Goal: Task Accomplishment & Management: Manage account settings

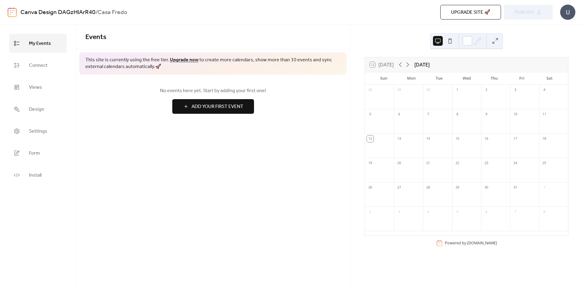
click at [383, 144] on div at bounding box center [379, 149] width 29 height 13
click at [409, 141] on div "13" at bounding box center [408, 138] width 29 height 10
click at [448, 43] on button at bounding box center [450, 41] width 10 height 10
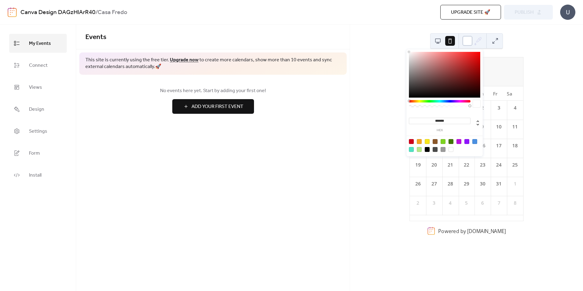
click at [465, 41] on div at bounding box center [468, 41] width 10 height 10
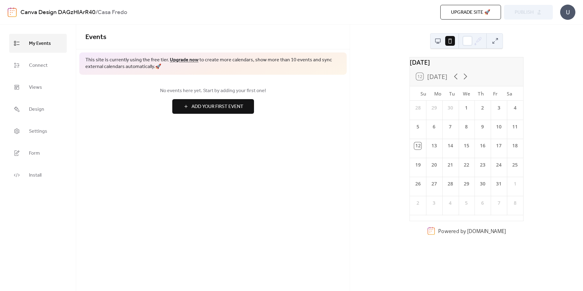
click at [441, 40] on button at bounding box center [438, 41] width 10 height 10
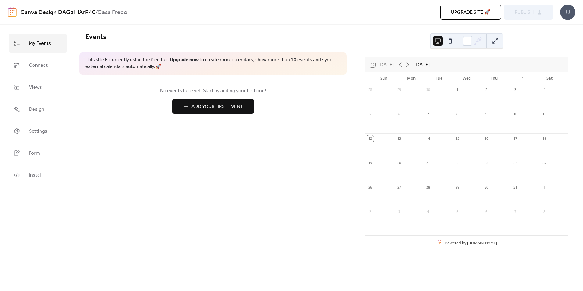
click at [409, 152] on div at bounding box center [408, 149] width 29 height 13
click at [438, 145] on div at bounding box center [437, 149] width 29 height 13
click at [43, 62] on span "Connect" at bounding box center [38, 66] width 19 height 10
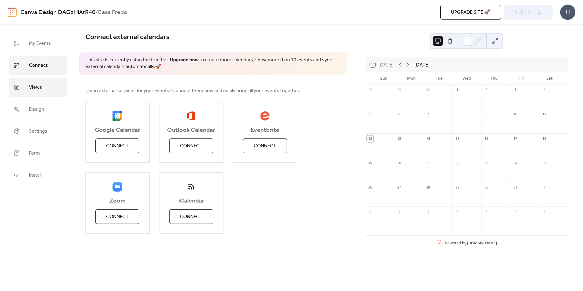
click at [45, 84] on link "Views" at bounding box center [38, 87] width 58 height 19
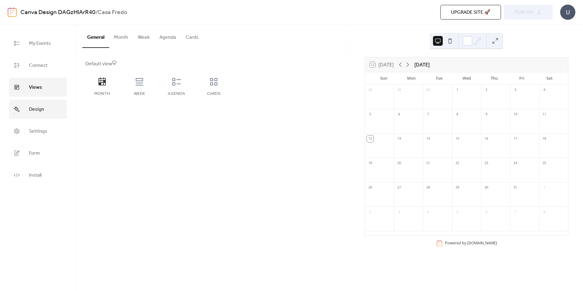
click at [41, 116] on link "Design" at bounding box center [38, 109] width 58 height 19
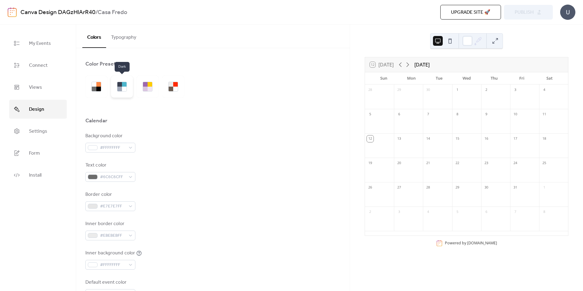
click at [123, 88] on div at bounding box center [124, 89] width 5 height 5
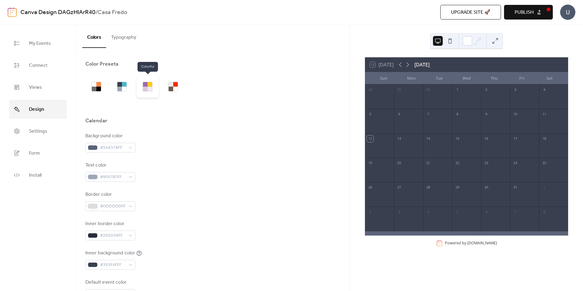
click at [149, 86] on div at bounding box center [150, 84] width 5 height 5
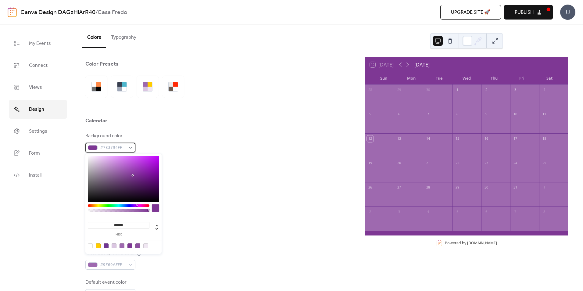
click at [128, 149] on div "#7E3794FF" at bounding box center [110, 148] width 50 height 10
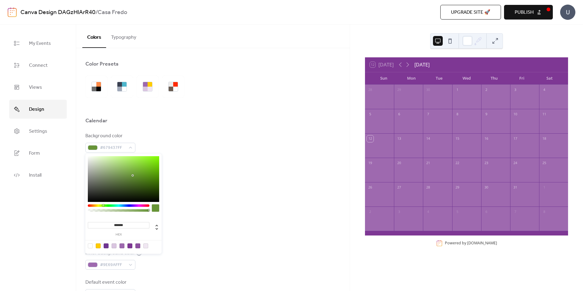
click at [103, 206] on div at bounding box center [119, 205] width 62 height 2
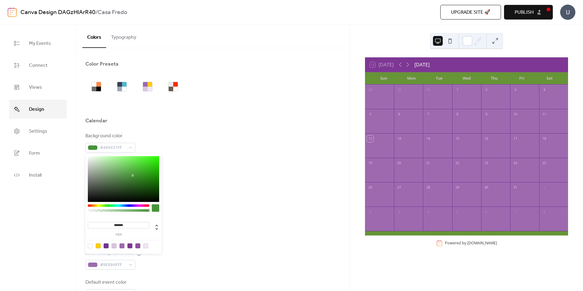
click at [107, 206] on div at bounding box center [119, 205] width 62 height 2
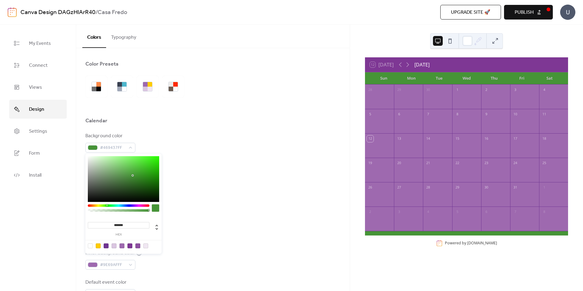
type input "*******"
click at [111, 206] on div at bounding box center [119, 205] width 62 height 2
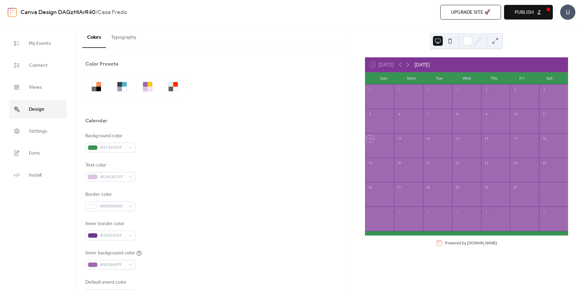
click at [160, 116] on div at bounding box center [212, 108] width 255 height 20
click at [122, 177] on span "#DAC6E1FF" at bounding box center [113, 177] width 26 height 7
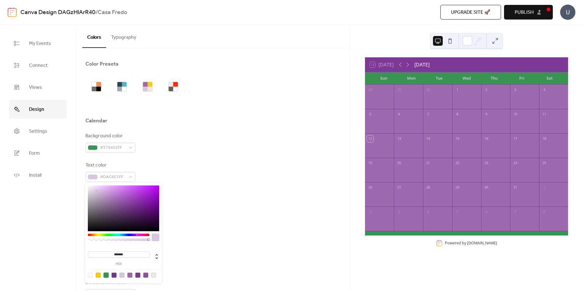
click at [106, 273] on div at bounding box center [106, 275] width 5 height 5
type input "*******"
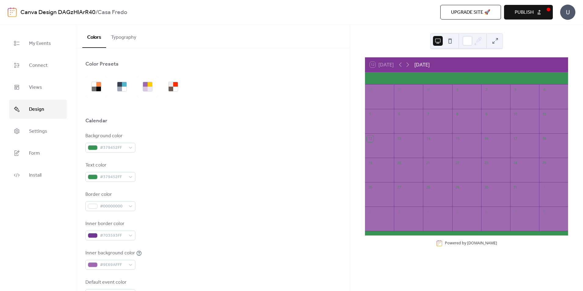
click at [215, 156] on div "Background color #379452FF Text color #379452FF Border color #00000000 Inner bo…" at bounding box center [212, 215] width 255 height 167
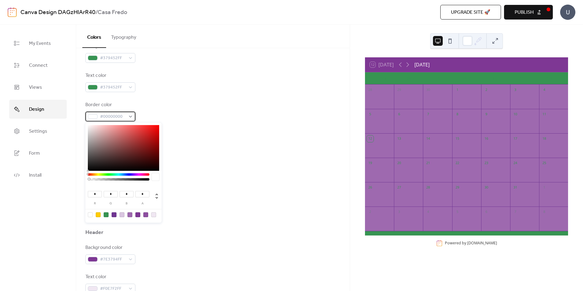
click at [117, 114] on span "#00000000" at bounding box center [113, 116] width 26 height 7
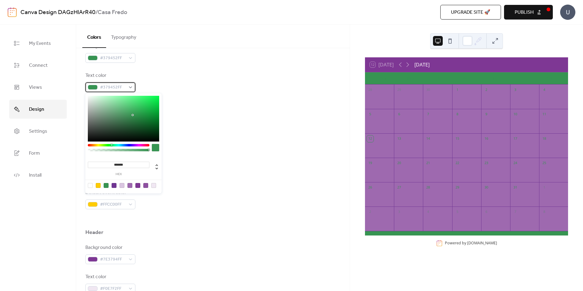
click at [121, 88] on span "#379452FF" at bounding box center [113, 87] width 26 height 7
click at [89, 186] on div at bounding box center [90, 185] width 5 height 5
type input "*"
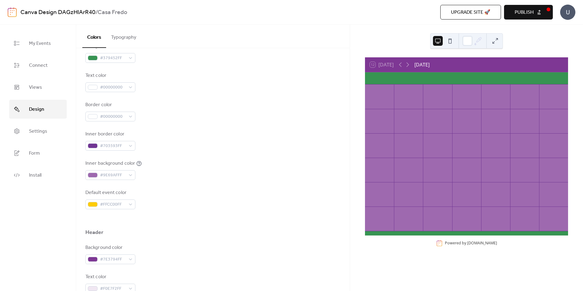
click at [179, 124] on div "Background color #379452FF Text color #00000000 Border color #00000000 Inner bo…" at bounding box center [212, 126] width 255 height 167
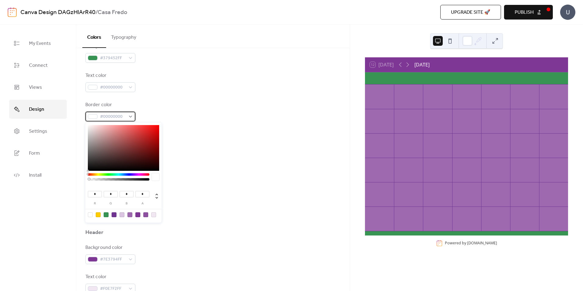
click at [102, 115] on span "#00000000" at bounding box center [113, 116] width 26 height 7
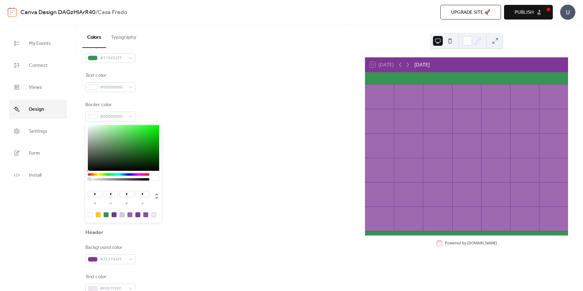
click at [109, 174] on div at bounding box center [119, 174] width 62 height 2
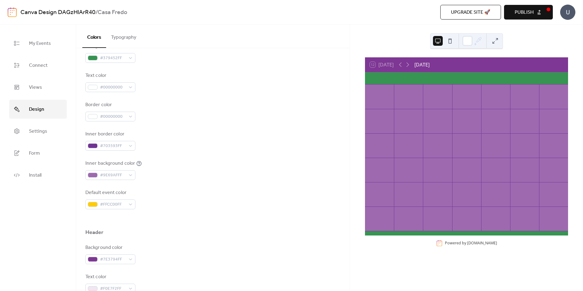
click at [203, 166] on div "Inner background color #9E69AFFF" at bounding box center [212, 170] width 255 height 20
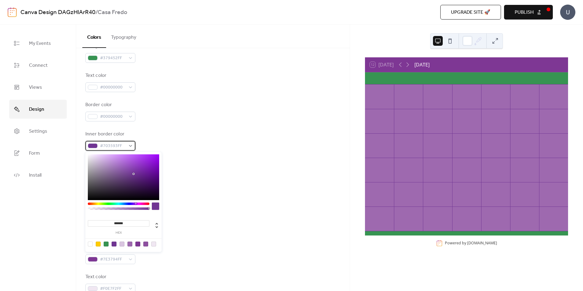
click at [126, 147] on div "#703593FF" at bounding box center [110, 146] width 50 height 10
type input "*******"
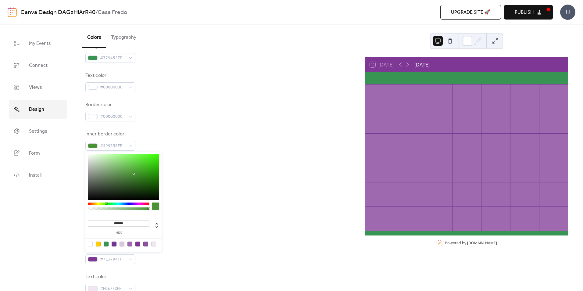
click at [106, 203] on div at bounding box center [119, 204] width 62 height 2
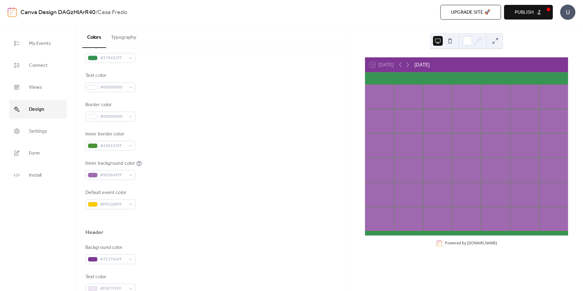
click at [251, 140] on div "Inner border color #499335FF" at bounding box center [212, 141] width 255 height 20
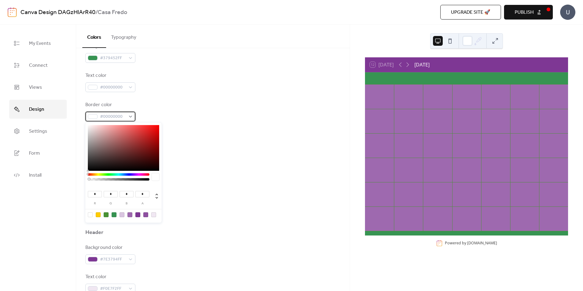
click at [107, 117] on span "#00000000" at bounding box center [113, 116] width 26 height 7
click at [91, 217] on div at bounding box center [90, 214] width 5 height 5
click at [90, 211] on div at bounding box center [123, 214] width 77 height 11
drag, startPoint x: 90, startPoint y: 211, endPoint x: 90, endPoint y: 216, distance: 4.6
click at [90, 216] on div at bounding box center [123, 214] width 77 height 11
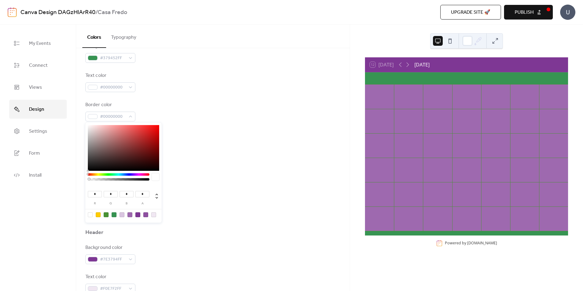
click at [90, 216] on div at bounding box center [90, 214] width 5 height 5
drag, startPoint x: 154, startPoint y: 176, endPoint x: 190, endPoint y: 150, distance: 44.6
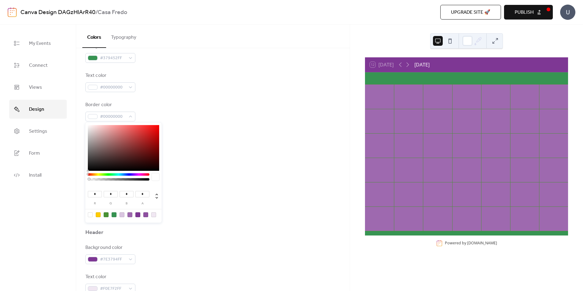
click at [190, 150] on body "Canva Design DAGzHlArR40 / Casa Fredo Upgrade site 🚀 Preview Publish U My Event…" at bounding box center [291, 145] width 583 height 291
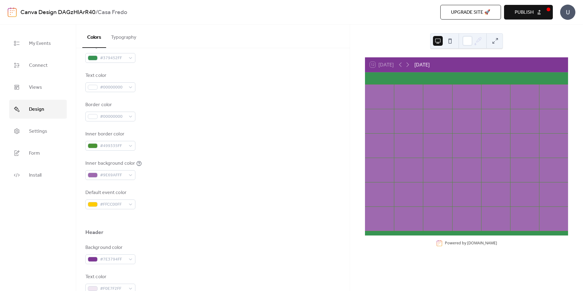
click at [190, 150] on div "Inner border color #499335FF" at bounding box center [212, 141] width 255 height 20
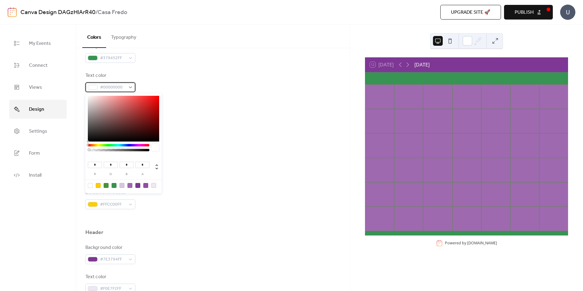
click at [99, 89] on div "#00000000" at bounding box center [110, 87] width 50 height 10
click at [90, 184] on div at bounding box center [90, 185] width 5 height 5
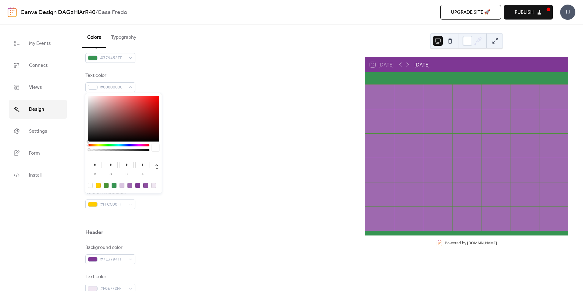
click at [90, 184] on div at bounding box center [90, 185] width 5 height 5
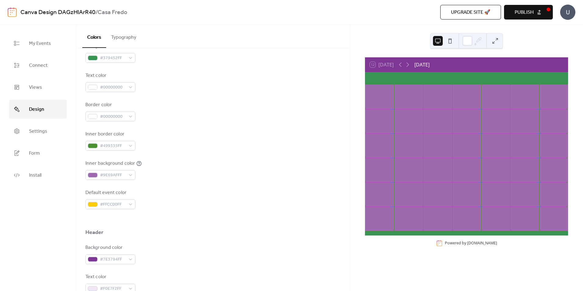
click at [188, 132] on div "Inner border color #499335FF" at bounding box center [212, 141] width 255 height 20
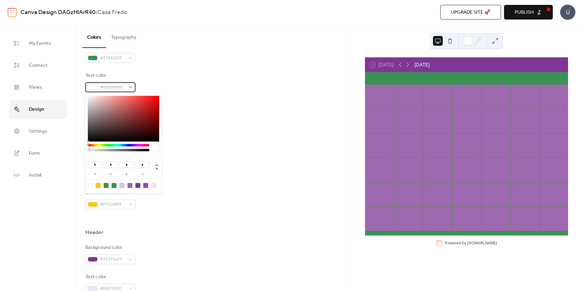
click at [99, 89] on div "#00000000" at bounding box center [110, 87] width 50 height 10
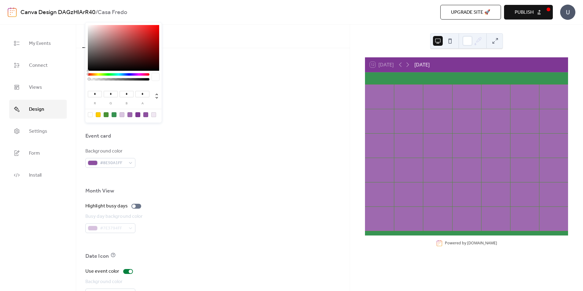
scroll to position [323, 0]
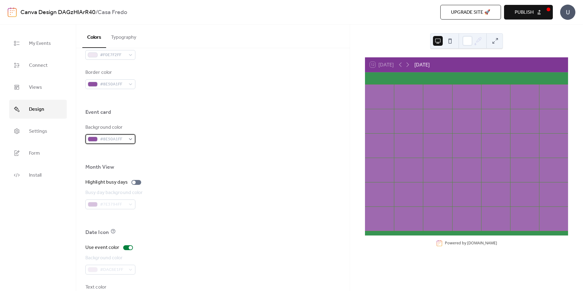
click at [124, 138] on span "#8E50A1FF" at bounding box center [113, 139] width 26 height 7
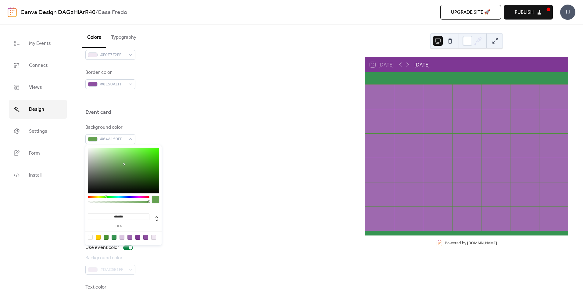
click at [106, 196] on div at bounding box center [119, 197] width 62 height 2
click at [106, 236] on div at bounding box center [106, 237] width 5 height 5
type input "*******"
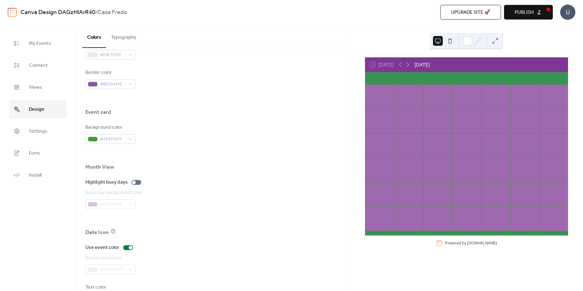
click at [208, 190] on div "Busy day background color #7E3794FF" at bounding box center [212, 199] width 255 height 20
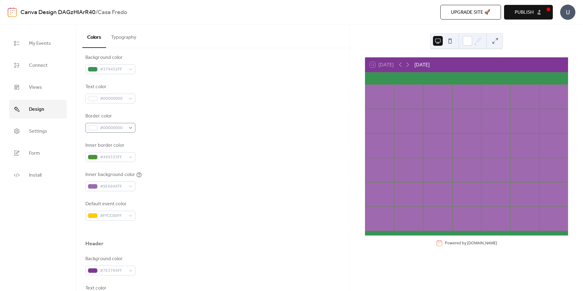
scroll to position [77, 0]
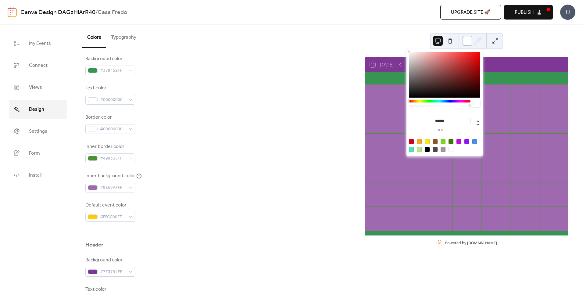
click at [472, 41] on div at bounding box center [468, 41] width 10 height 10
